Goal: Information Seeking & Learning: Learn about a topic

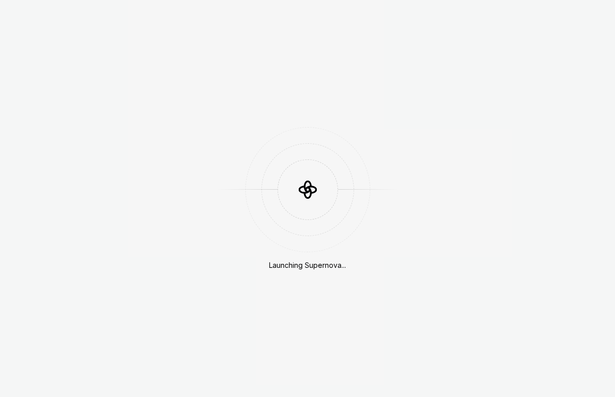
click at [542, 21] on div "Launching Supernova..." at bounding box center [307, 198] width 615 height 397
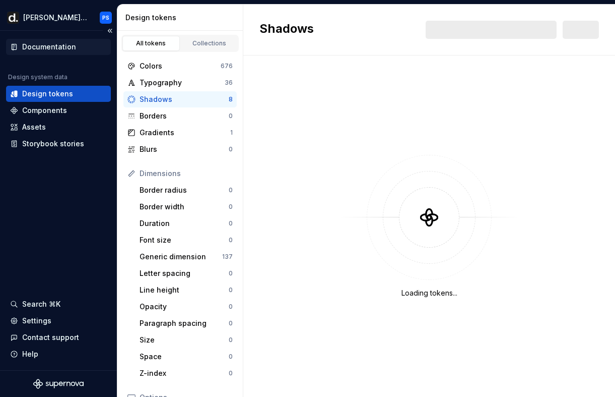
click at [67, 50] on div "Documentation" at bounding box center [49, 47] width 54 height 10
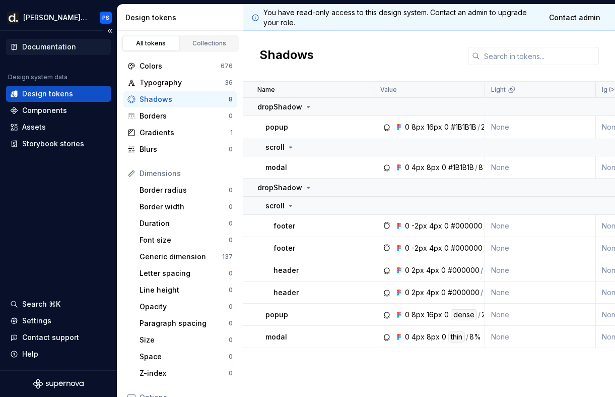
click at [47, 41] on div "Documentation" at bounding box center [58, 47] width 105 height 16
